Goal: Information Seeking & Learning: Learn about a topic

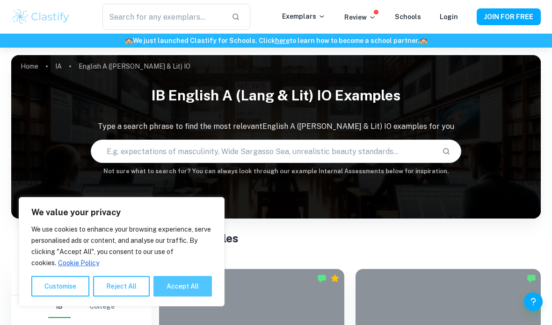
click at [189, 286] on button "Accept All" at bounding box center [182, 286] width 58 height 21
checkbox input "true"
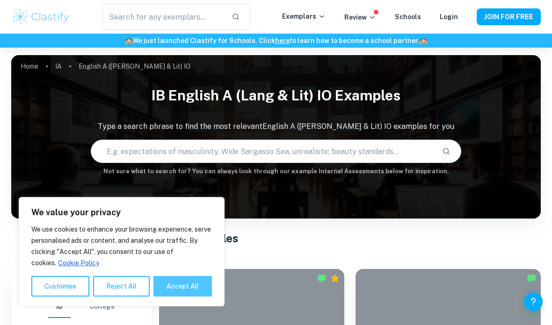
checkbox input "true"
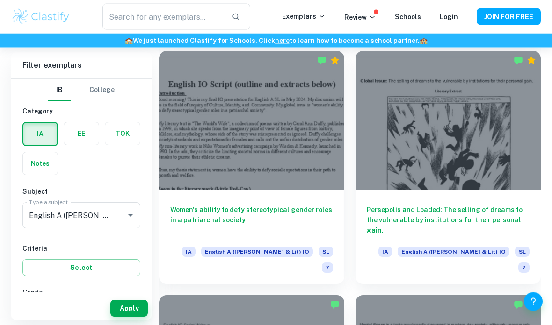
scroll to position [1196, 0]
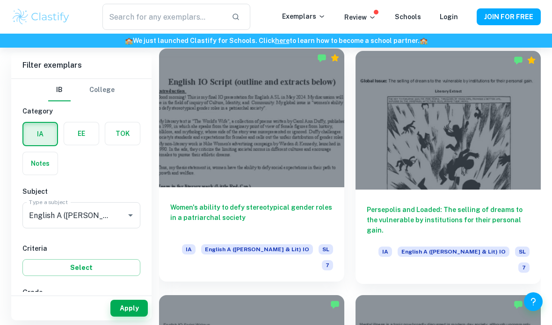
click at [309, 202] on h6 "Women's ability to defy stereotypical gender roles in a patriarchal society" at bounding box center [251, 217] width 163 height 31
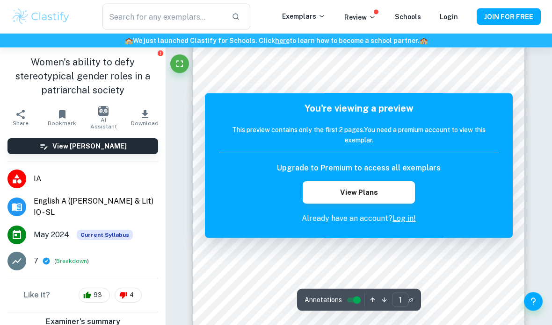
scroll to position [86, 0]
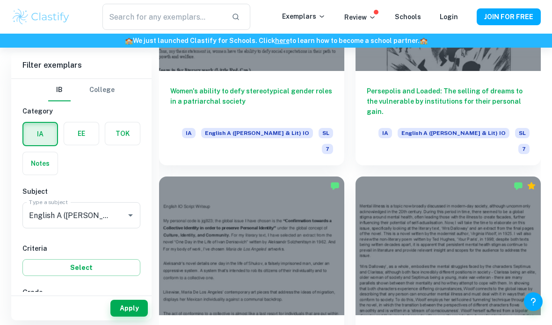
scroll to position [1326, 0]
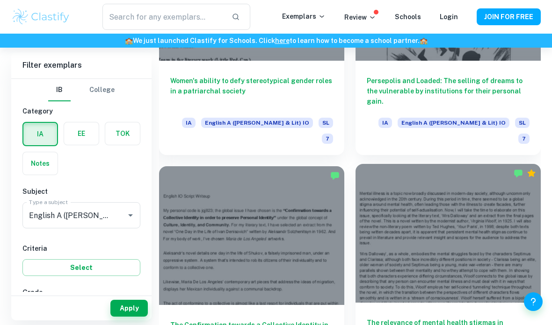
click at [489, 164] on div at bounding box center [447, 233] width 185 height 139
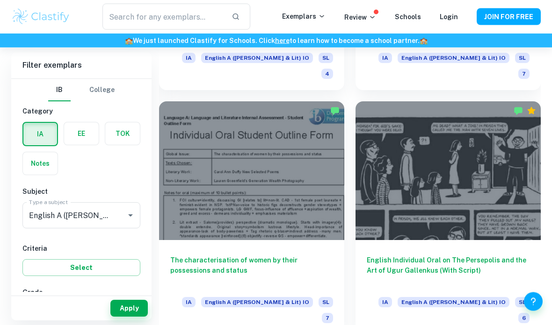
scroll to position [1659, 0]
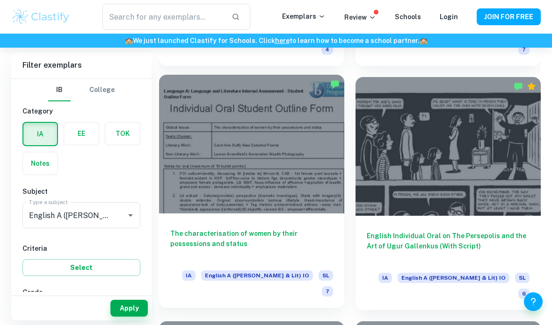
click at [278, 229] on h6 "The characterisation of women by their possessions and status" at bounding box center [251, 244] width 163 height 31
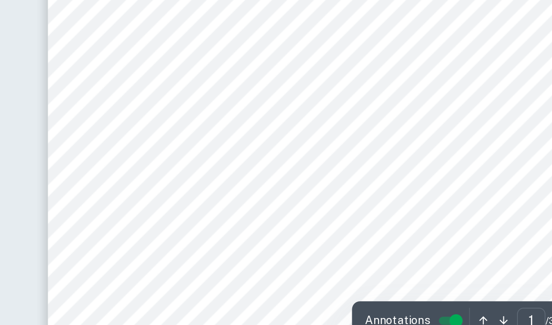
scroll to position [183, 0]
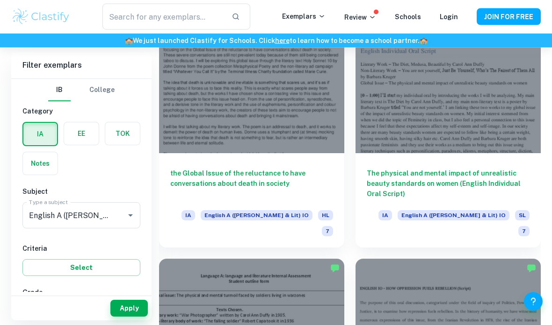
scroll to position [1967, 0]
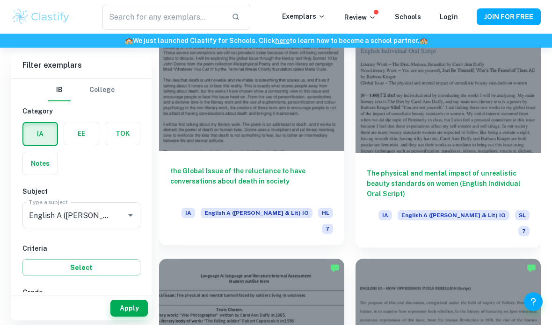
click at [298, 166] on h6 "the Global Issue of the reluctance to have conversations about death in society" at bounding box center [251, 181] width 163 height 31
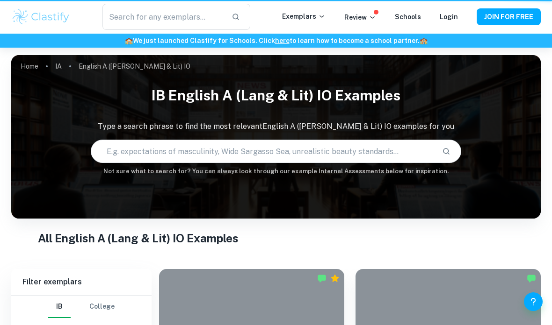
scroll to position [1967, 0]
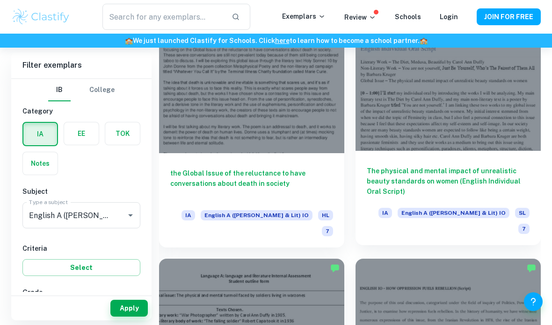
click at [476, 166] on h6 "The physical and mental impact of unrealistic beauty standards on women (Englis…" at bounding box center [448, 181] width 163 height 31
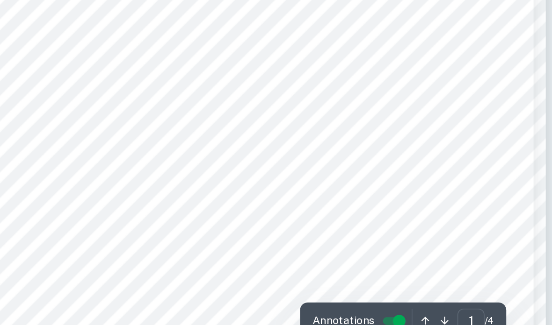
scroll to position [209, 0]
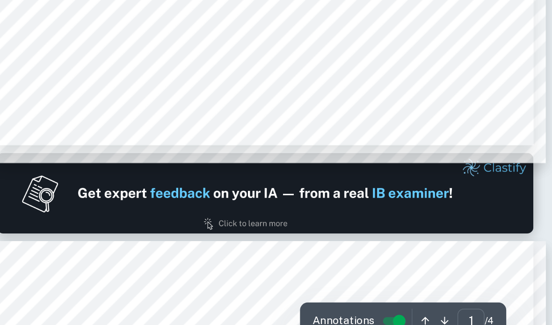
type input "2"
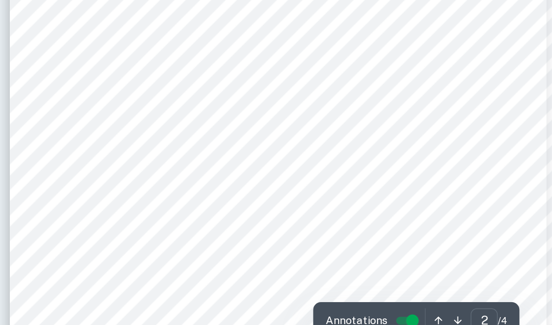
scroll to position [483, 0]
